Goal: Information Seeking & Learning: Learn about a topic

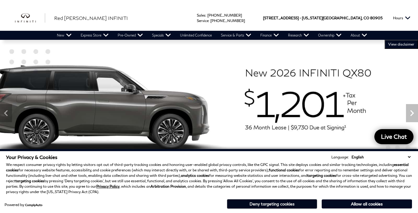
click at [259, 203] on button "Deny targeting cookies" at bounding box center [272, 204] width 90 height 10
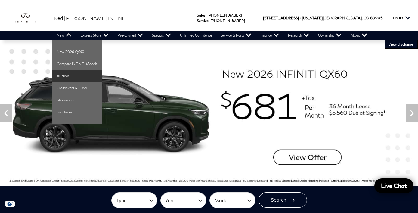
click at [67, 73] on link "All New" at bounding box center [76, 76] width 49 height 12
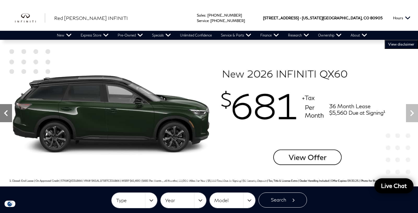
click at [3, 109] on icon "Previous" at bounding box center [6, 113] width 12 height 12
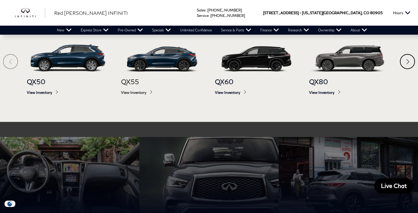
scroll to position [327, 0]
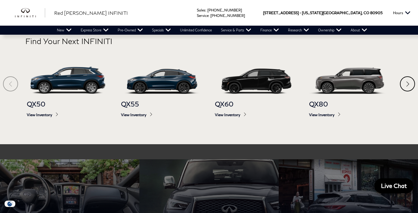
click at [408, 91] on div "Next" at bounding box center [407, 83] width 15 height 15
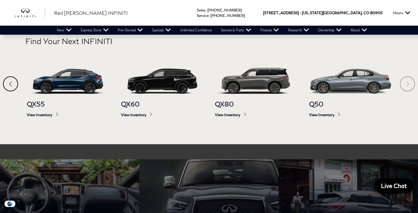
click at [408, 84] on section "Find Your Next INFINITI QX50 View Inventory QX55 View Inventory QX60 View Inven…" at bounding box center [209, 83] width 418 height 122
click at [248, 88] on img at bounding box center [256, 80] width 82 height 27
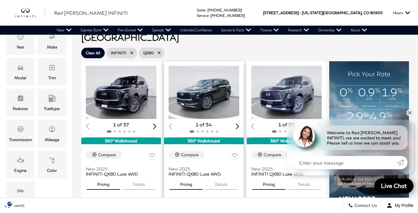
scroll to position [95, 0]
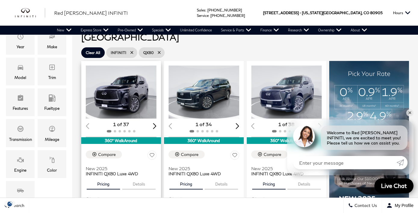
click at [155, 123] on div "Next slide" at bounding box center [155, 126] width 4 height 6
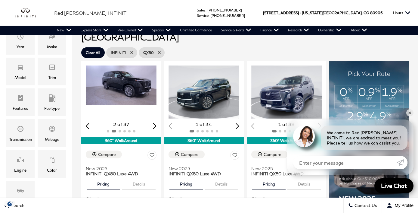
click at [155, 123] on div "Next slide" at bounding box center [155, 126] width 4 height 6
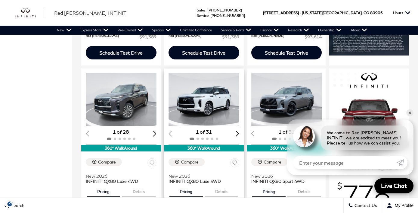
scroll to position [308, 0]
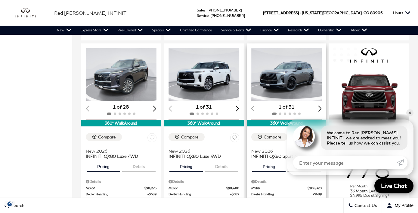
click at [286, 59] on img "1 / 2" at bounding box center [286, 74] width 71 height 53
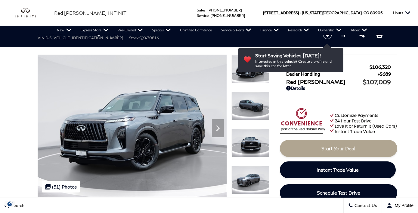
click at [254, 134] on img at bounding box center [250, 143] width 38 height 29
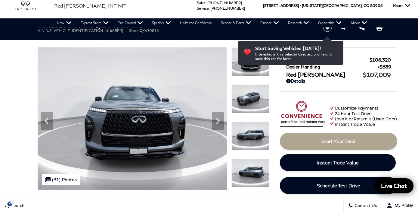
scroll to position [48, 0]
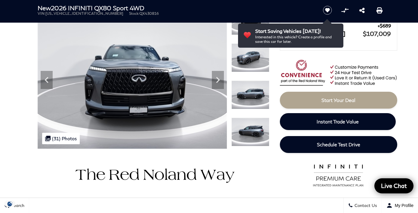
click at [256, 135] on img at bounding box center [250, 131] width 38 height 29
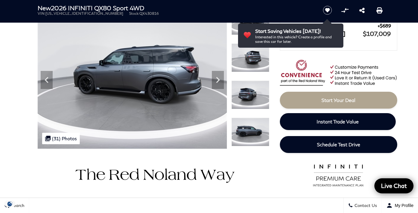
click at [256, 135] on img at bounding box center [250, 131] width 38 height 29
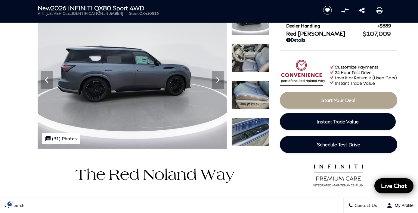
click at [256, 135] on img at bounding box center [250, 131] width 38 height 29
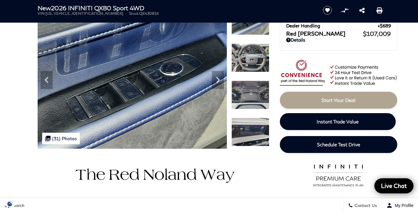
click at [256, 135] on img at bounding box center [250, 131] width 38 height 29
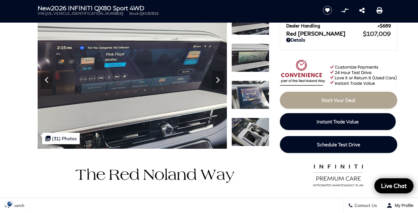
click at [253, 128] on img at bounding box center [250, 131] width 38 height 29
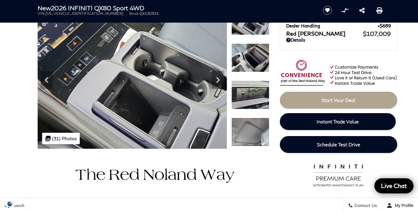
click at [251, 130] on img at bounding box center [250, 131] width 38 height 29
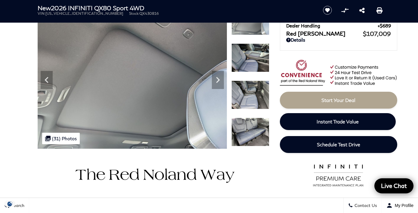
scroll to position [44, 0]
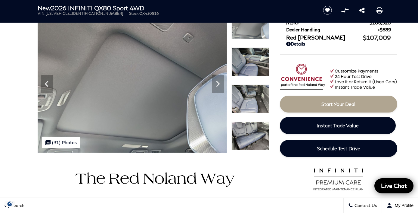
click at [249, 116] on div at bounding box center [250, 102] width 38 height 37
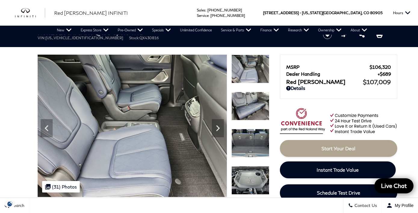
scroll to position [0, 0]
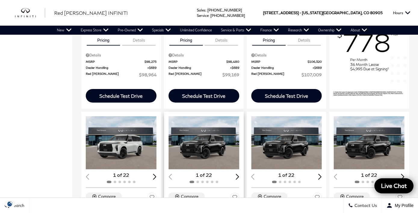
scroll to position [499, 0]
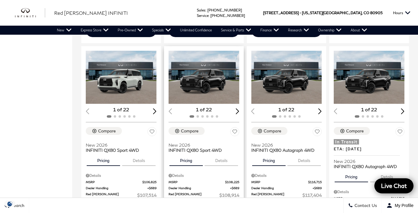
click at [236, 108] on div "Next slide" at bounding box center [238, 111] width 4 height 6
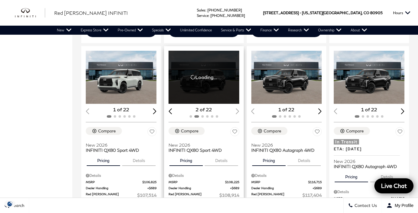
click at [236, 106] on div "2 of 22" at bounding box center [204, 109] width 71 height 7
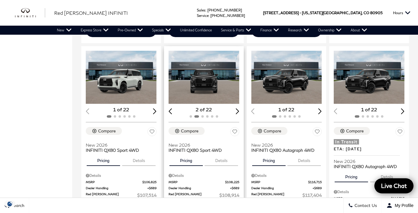
click at [219, 113] on div at bounding box center [204, 116] width 71 height 7
click at [216, 115] on span at bounding box center [217, 116] width 2 height 2
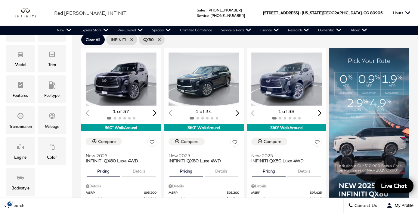
scroll to position [123, 0]
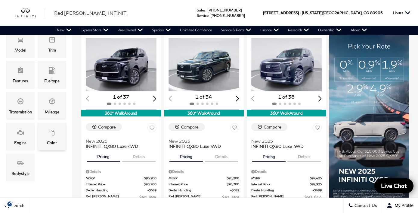
click at [57, 144] on div "Color" at bounding box center [52, 137] width 29 height 28
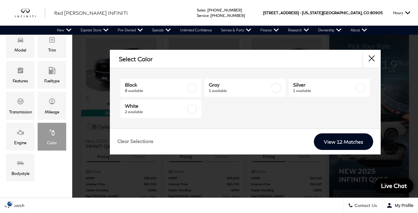
click at [56, 168] on div "Price $91,389 $118,609 Year Make Model Trim Features Fueltype Transmission Mile…" at bounding box center [36, 75] width 63 height 214
click at [48, 140] on div "Color" at bounding box center [52, 142] width 10 height 7
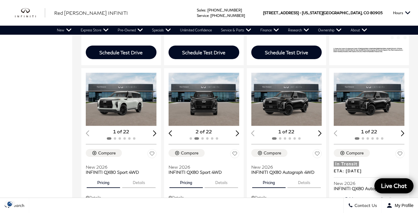
scroll to position [478, 0]
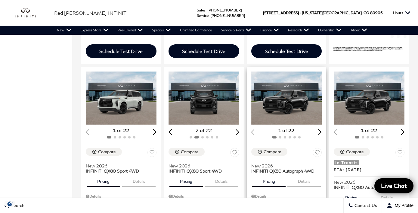
click at [289, 94] on img "1 / 2" at bounding box center [286, 97] width 71 height 53
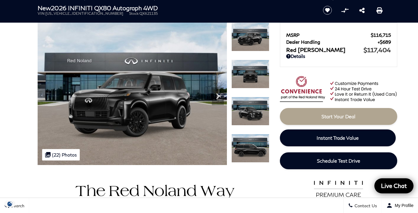
scroll to position [29, 0]
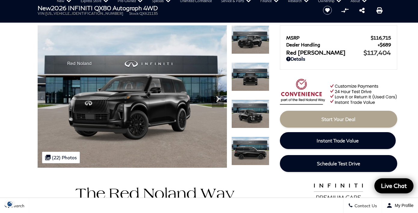
click at [247, 150] on img at bounding box center [250, 150] width 38 height 29
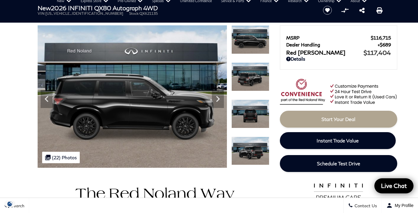
click at [247, 150] on img at bounding box center [250, 150] width 38 height 29
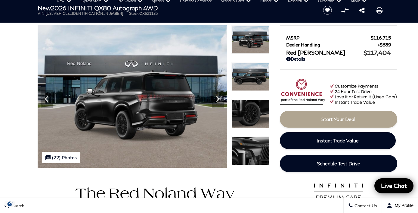
click at [247, 150] on img at bounding box center [250, 150] width 38 height 29
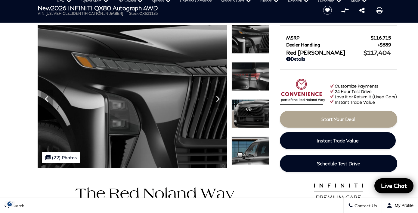
click at [247, 150] on img at bounding box center [250, 150] width 38 height 29
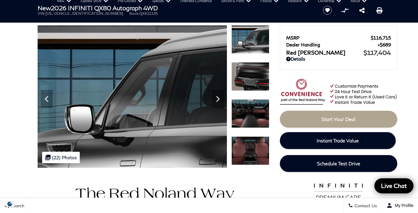
click at [247, 150] on img at bounding box center [250, 150] width 38 height 29
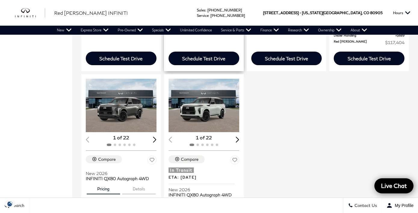
scroll to position [680, 0]
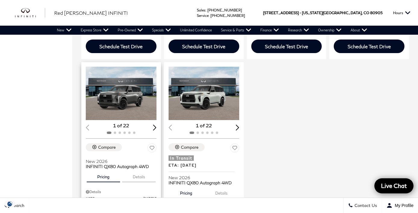
click at [127, 85] on img "1 / 2" at bounding box center [121, 93] width 71 height 53
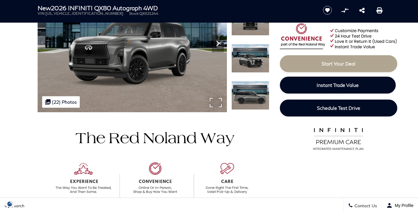
scroll to position [85, 0]
click at [73, 104] on div ".cls-1, .cls-3 { fill: #c50033; } .cls-1 { clip-rule: evenodd; } .cls-2 { clip-…" at bounding box center [61, 101] width 38 height 11
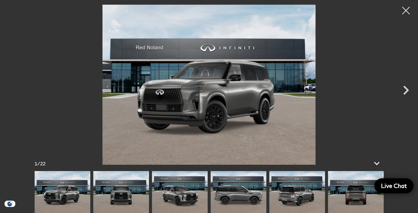
scroll to position [284, 0]
click at [354, 188] on img at bounding box center [356, 192] width 56 height 42
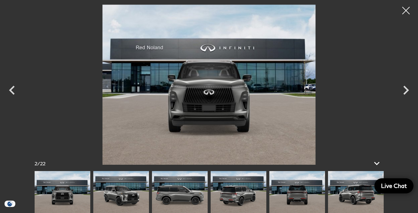
click at [352, 192] on img at bounding box center [356, 192] width 56 height 42
click at [350, 192] on img at bounding box center [356, 192] width 56 height 42
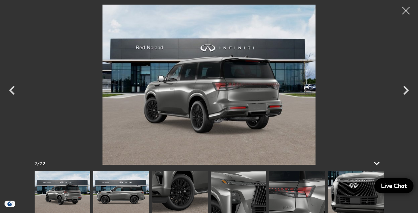
click at [343, 196] on img at bounding box center [356, 192] width 56 height 42
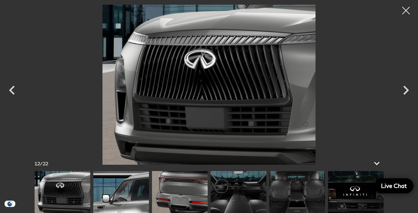
click at [303, 194] on img at bounding box center [297, 192] width 56 height 42
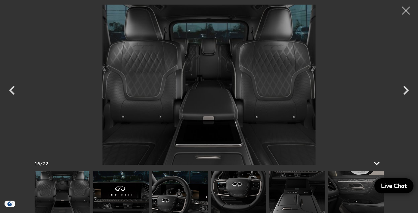
click at [405, 10] on div at bounding box center [406, 11] width 16 height 16
